Goal: Task Accomplishment & Management: Complete application form

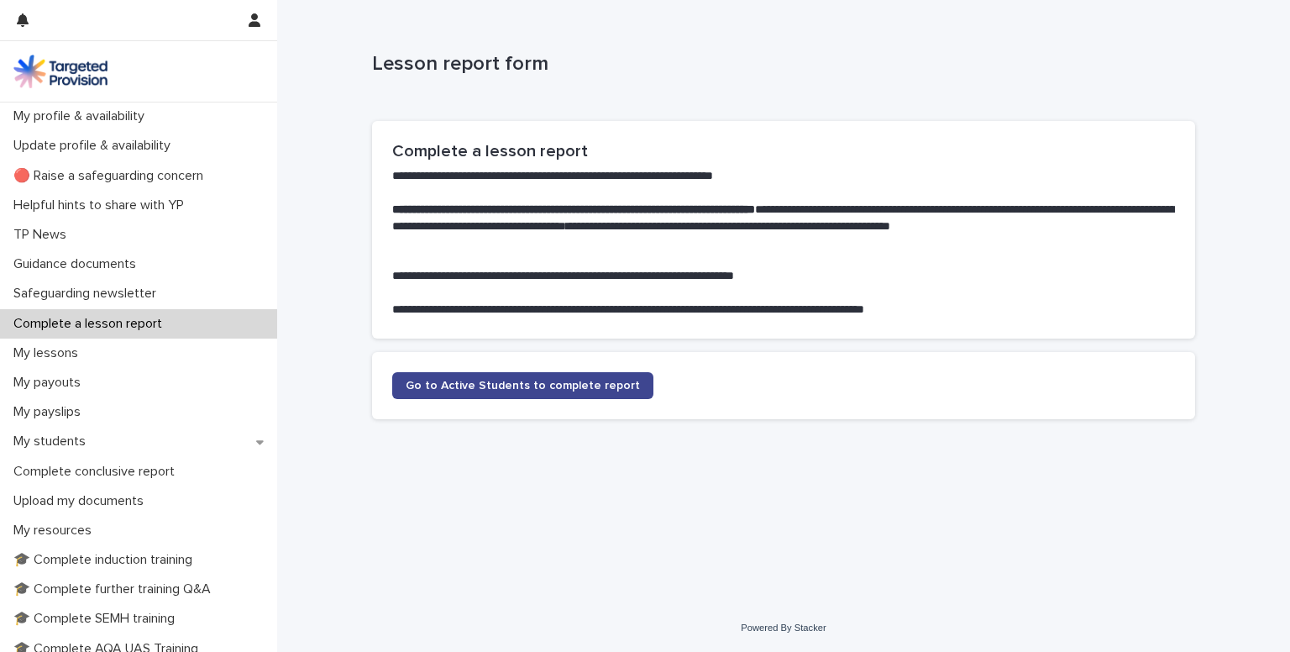
click at [453, 388] on span "Go to Active Students to complete report" at bounding box center [523, 386] width 234 height 12
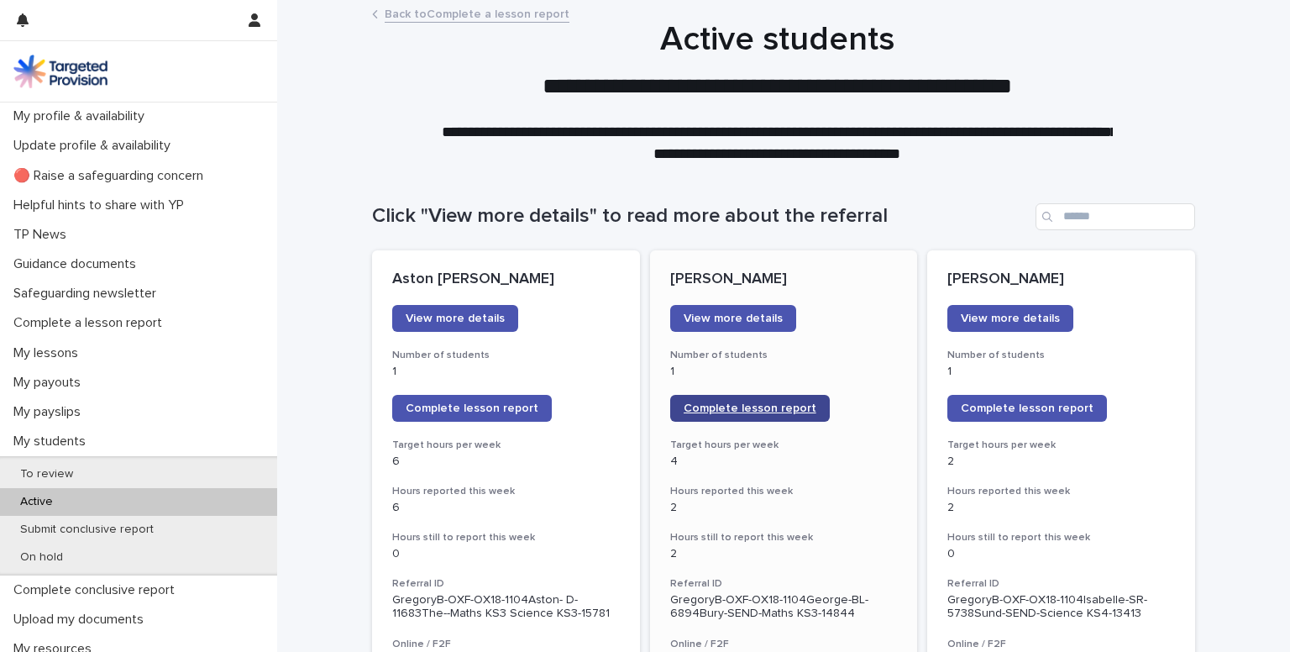
click at [694, 407] on span "Complete lesson report" at bounding box center [749, 408] width 133 height 12
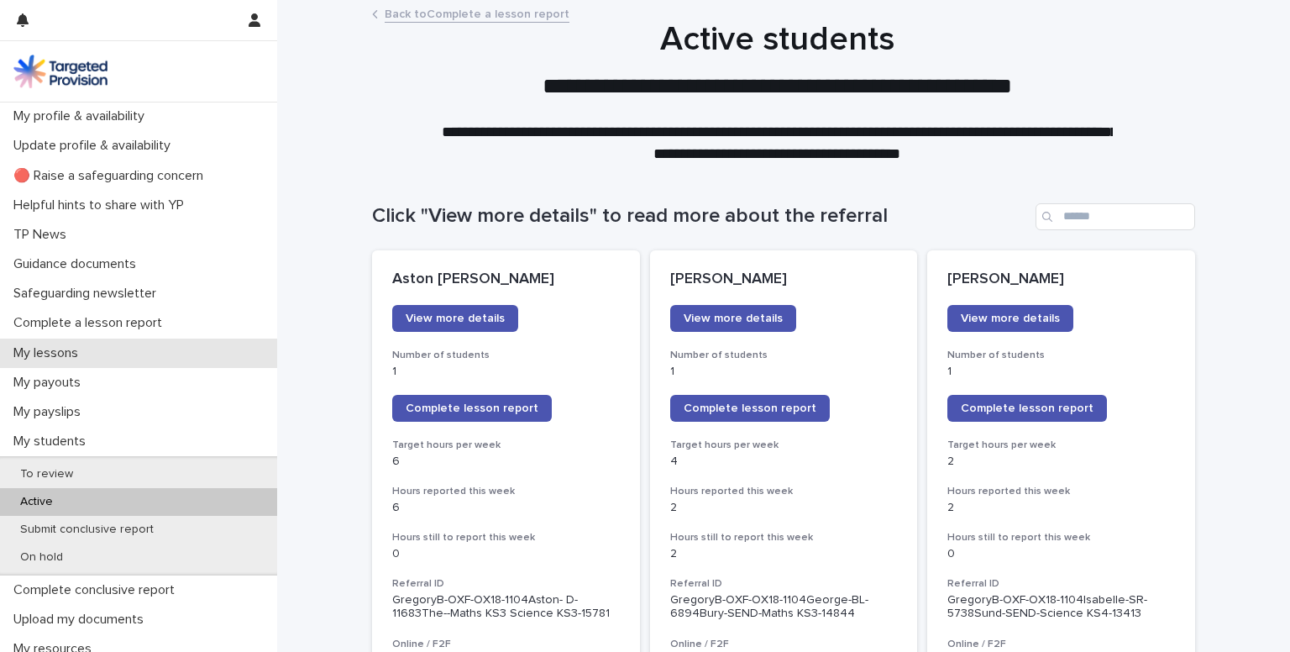
click at [49, 347] on p "My lessons" at bounding box center [49, 353] width 85 height 16
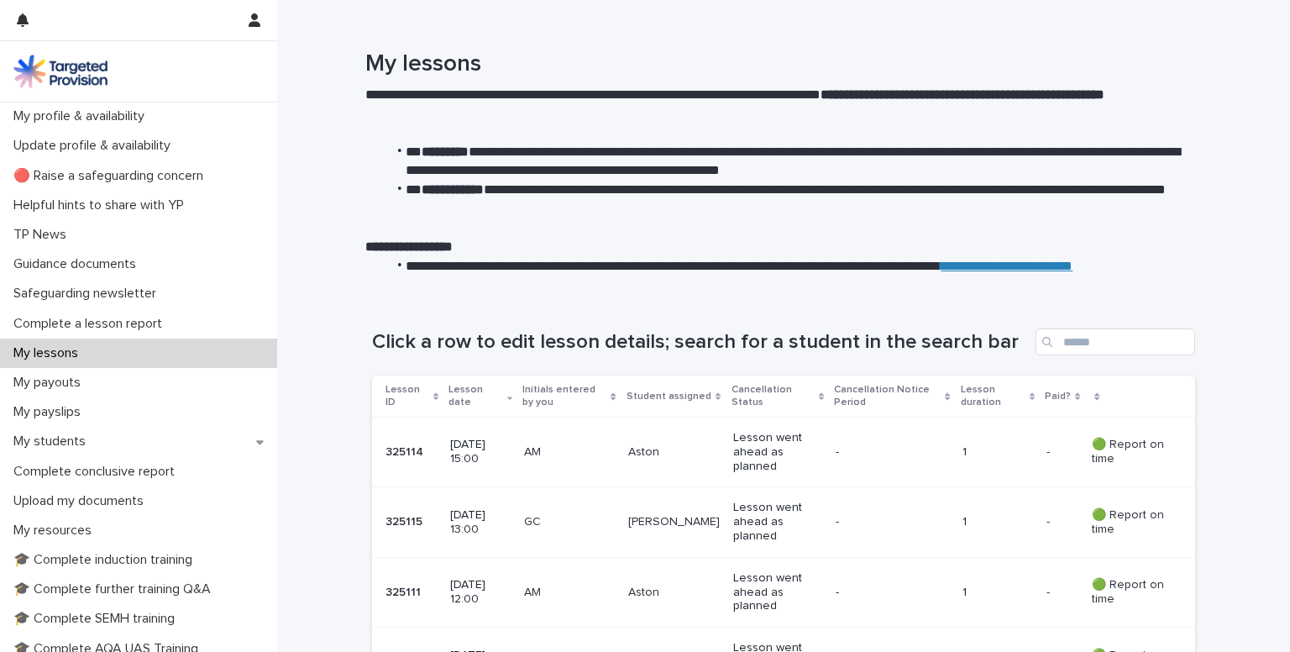
click at [518, 537] on td "09 October 2025 13:00" at bounding box center [480, 522] width 75 height 70
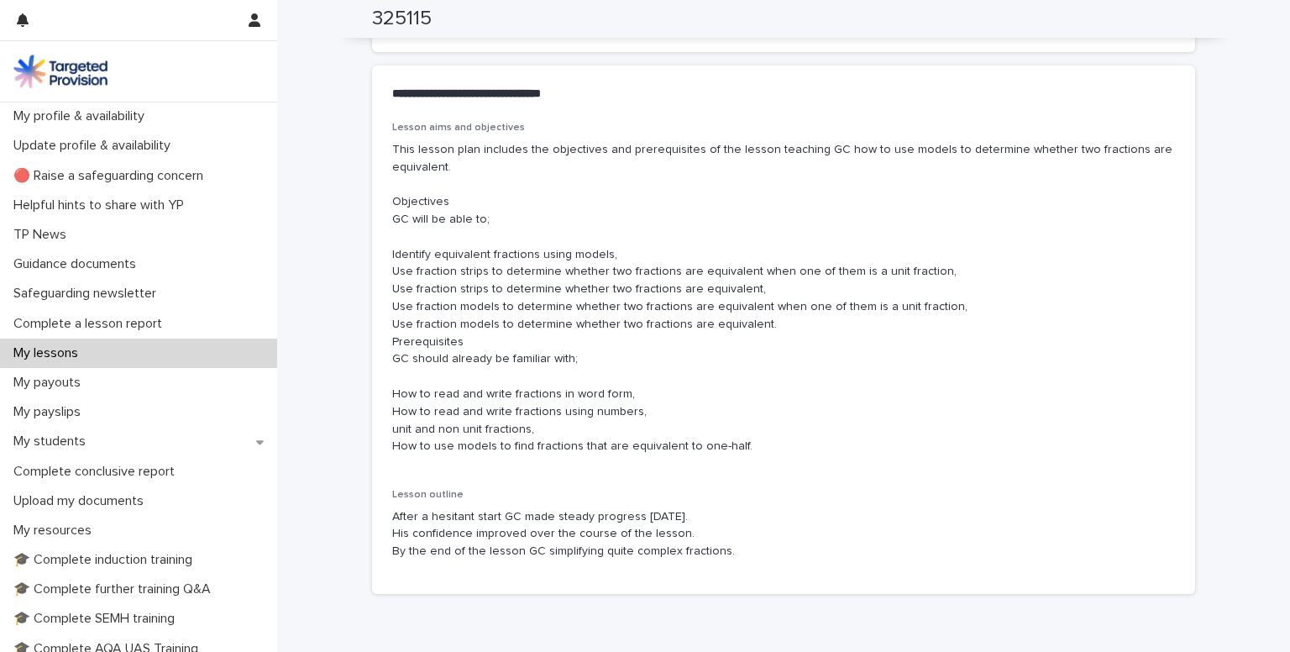
scroll to position [962, 0]
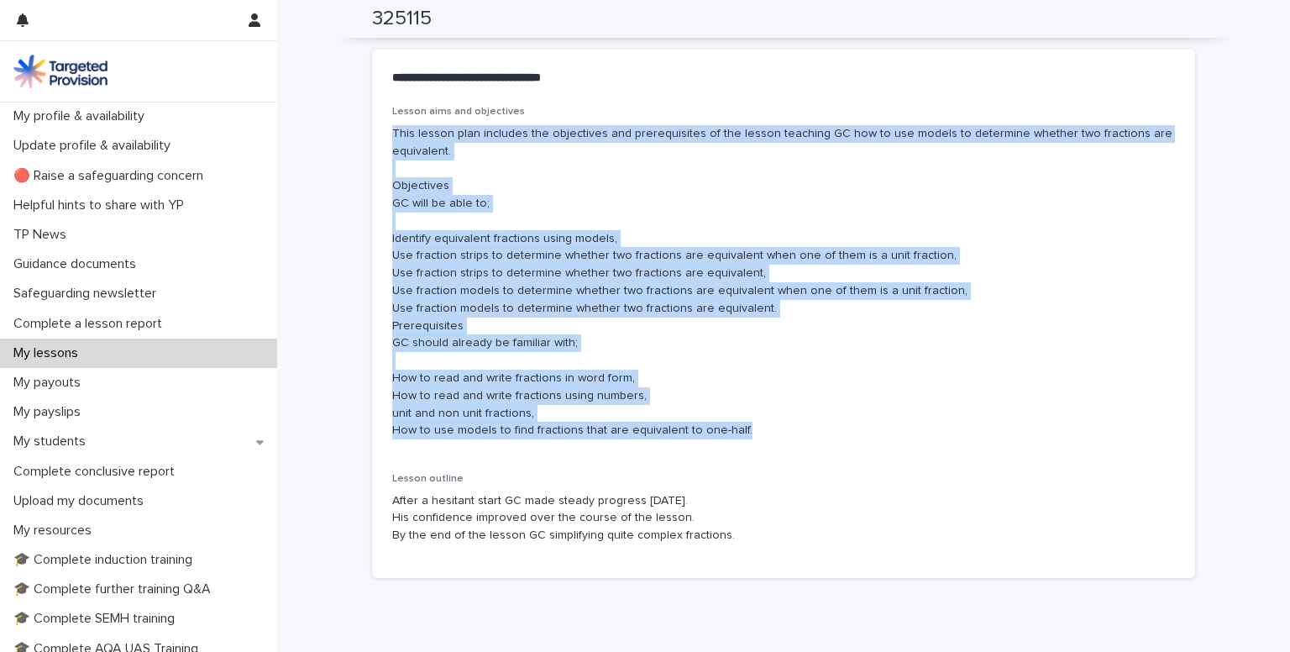
drag, startPoint x: 386, startPoint y: 126, endPoint x: 732, endPoint y: 426, distance: 457.7
click at [732, 426] on p "This lesson plan includes the objectives and prerequisites of the lesson teachi…" at bounding box center [783, 282] width 783 height 314
copy p "This lesson plan includes the objectives and prerequisites of the lesson teachi…"
click at [40, 351] on p "My lessons" at bounding box center [49, 353] width 85 height 16
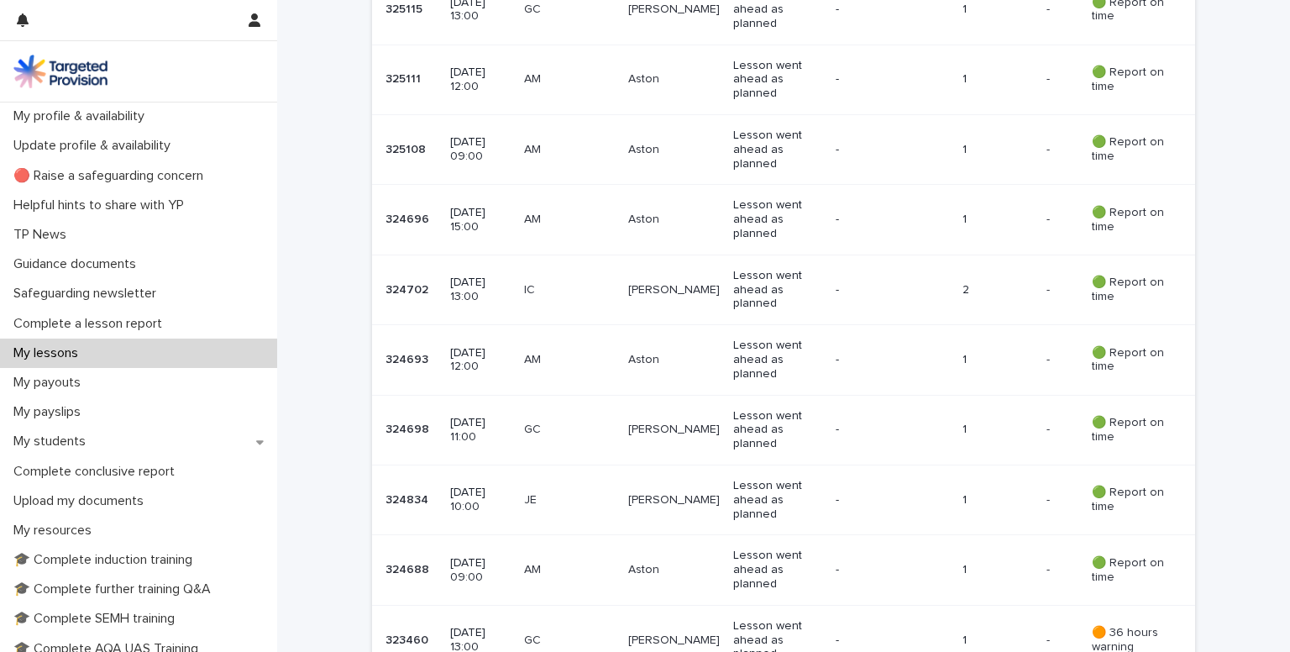
scroll to position [682, 0]
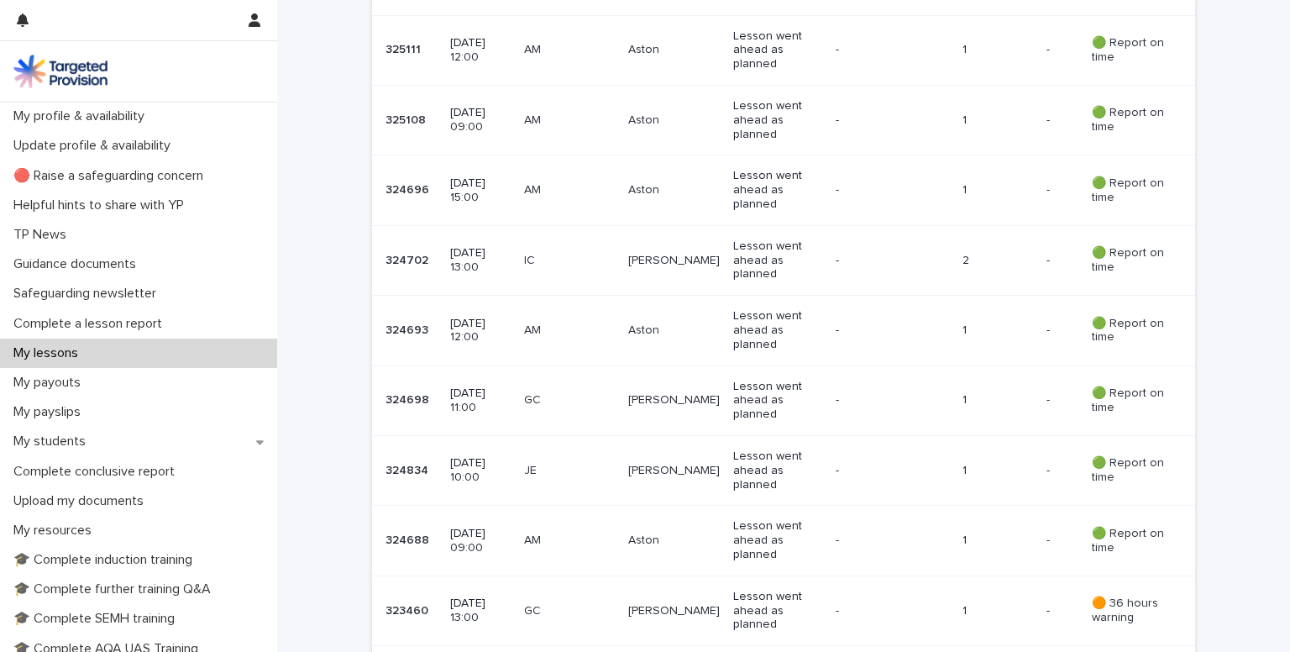
click at [638, 468] on td "Jake" at bounding box center [673, 471] width 105 height 70
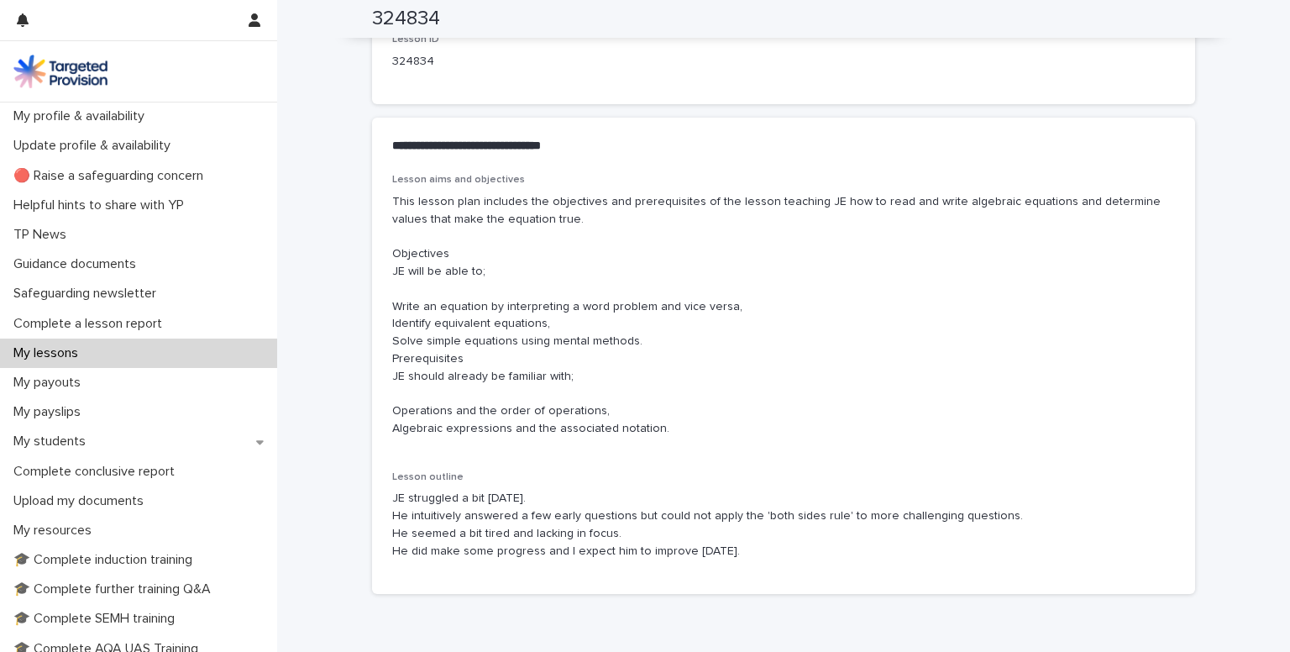
scroll to position [910, 0]
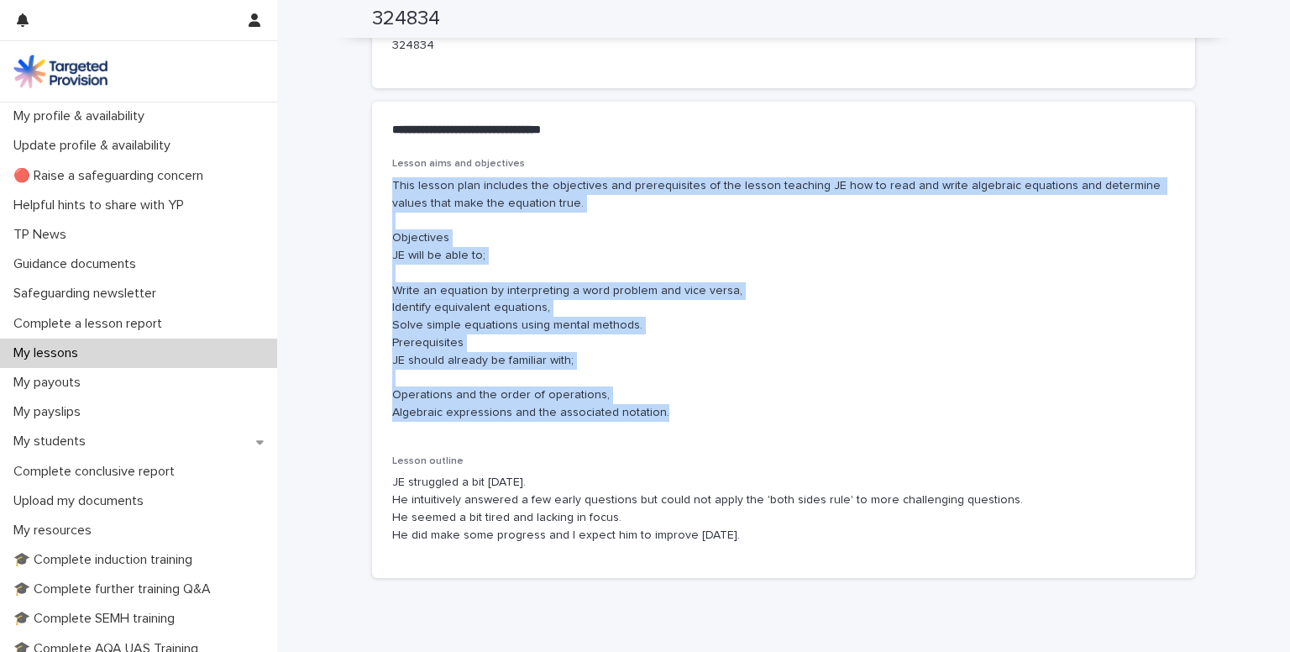
drag, startPoint x: 386, startPoint y: 180, endPoint x: 665, endPoint y: 411, distance: 362.0
click at [665, 411] on p "This lesson plan includes the objectives and prerequisites of the lesson teachi…" at bounding box center [783, 299] width 783 height 244
copy p "This lesson plan includes the objectives and prerequisites of the lesson teachi…"
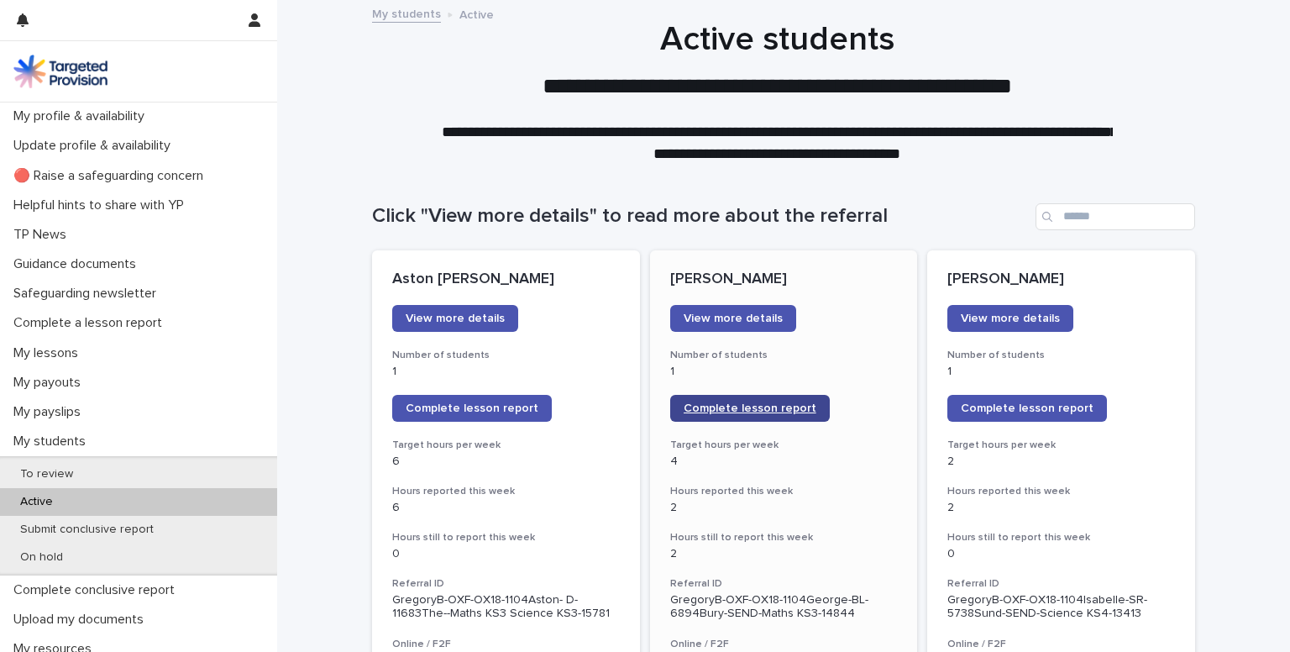
click at [731, 414] on link "Complete lesson report" at bounding box center [750, 408] width 160 height 27
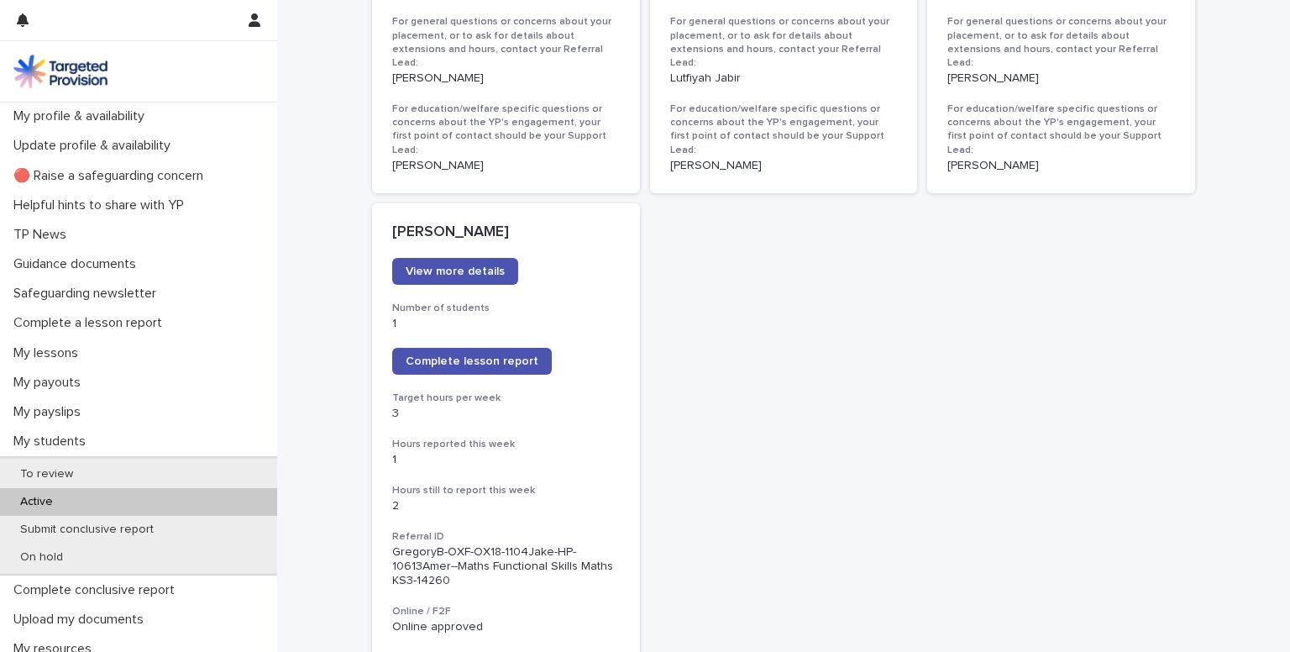
scroll to position [1217, 0]
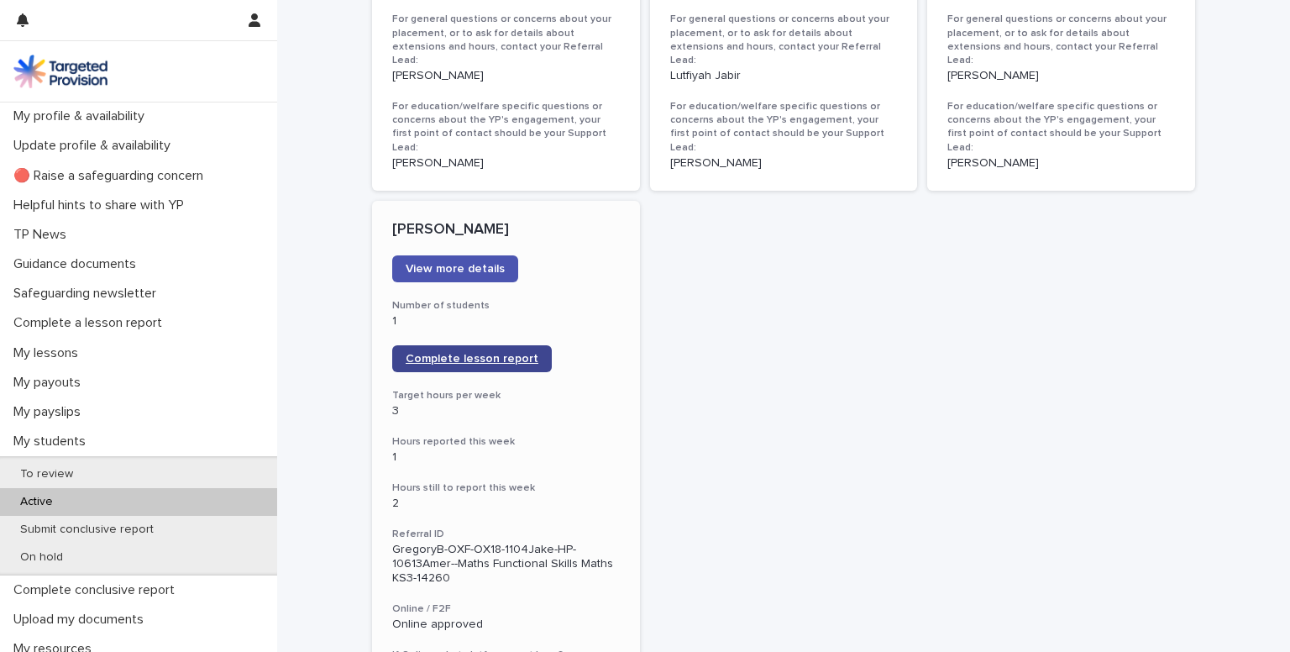
click at [448, 353] on span "Complete lesson report" at bounding box center [472, 359] width 133 height 12
